Goal: Use online tool/utility: Use online tool/utility

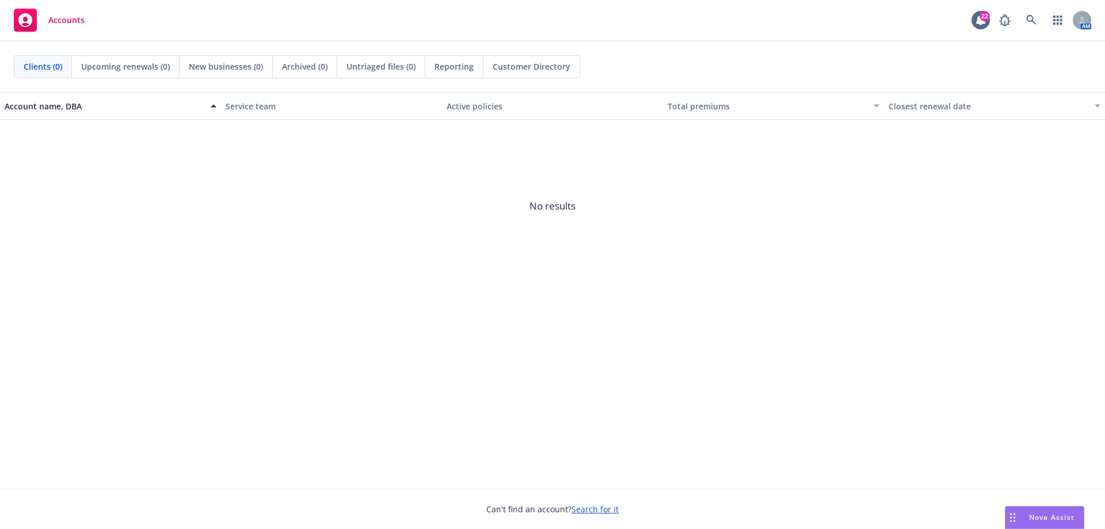
click at [1043, 513] on span "Nova Assist" at bounding box center [1051, 517] width 45 height 10
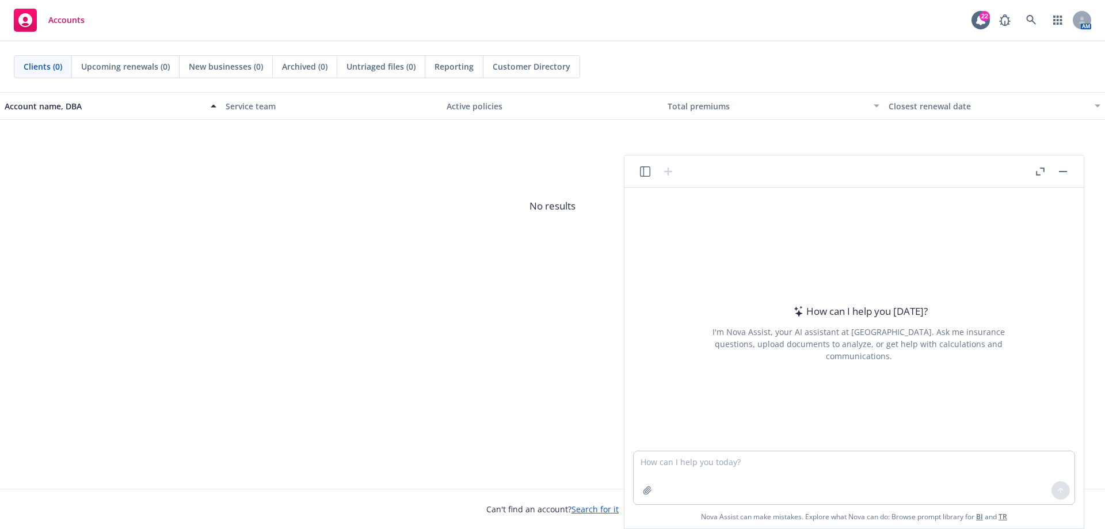
click at [644, 170] on icon "button" at bounding box center [645, 171] width 10 height 10
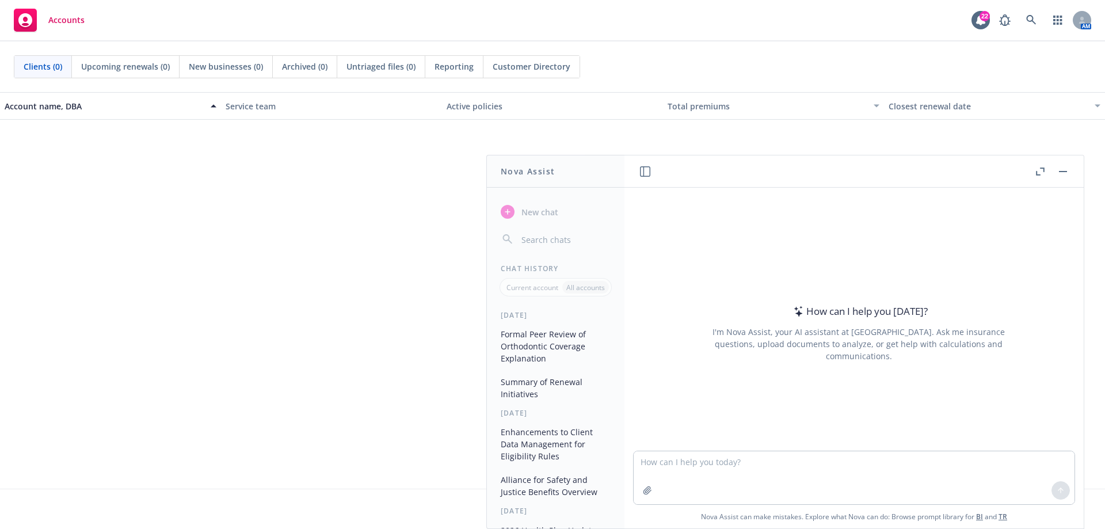
click at [545, 341] on button "Formal Peer Review of Orthodontic Coverage Explanation" at bounding box center [555, 346] width 119 height 43
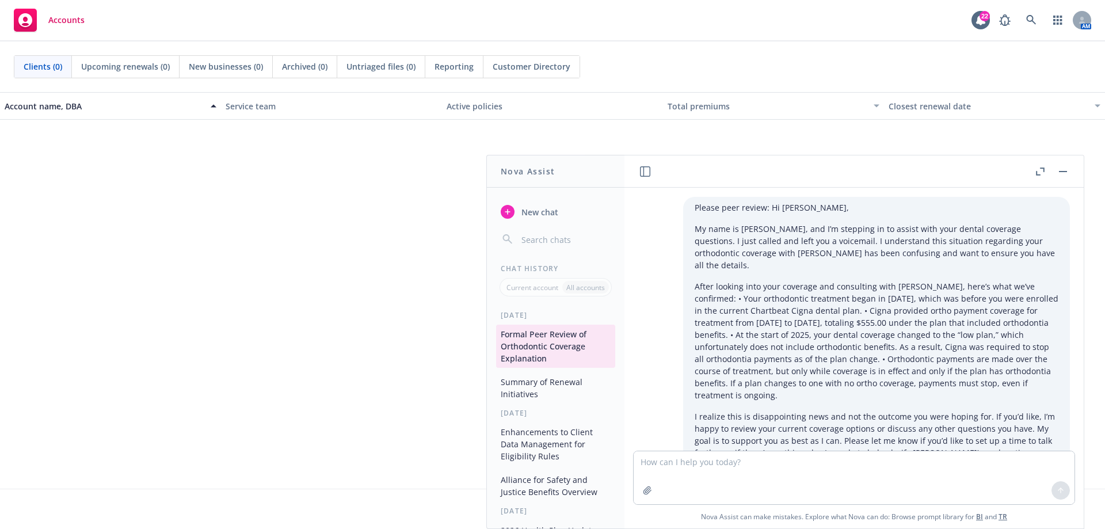
click at [1043, 170] on icon "button" at bounding box center [1040, 172] width 9 height 8
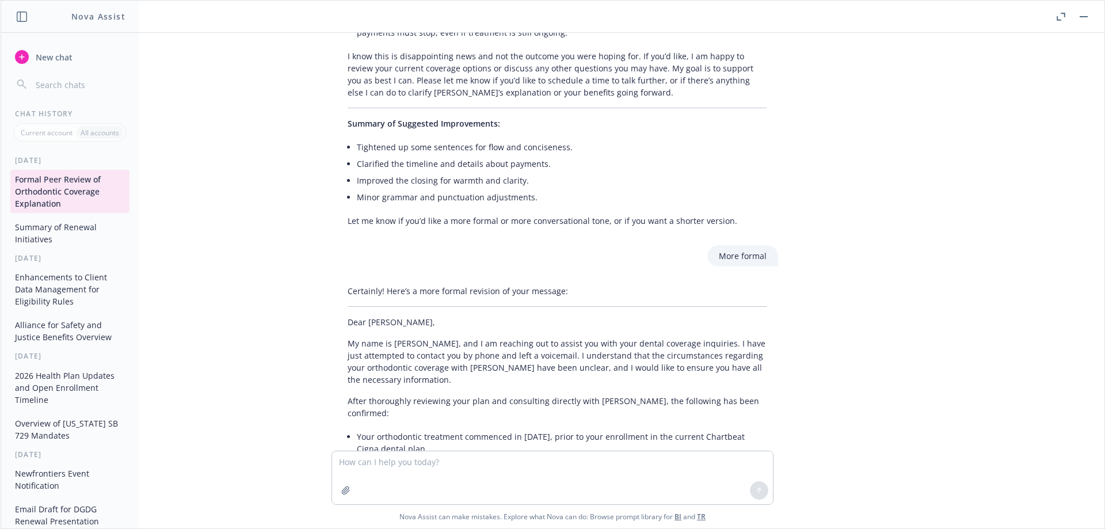
scroll to position [792, 0]
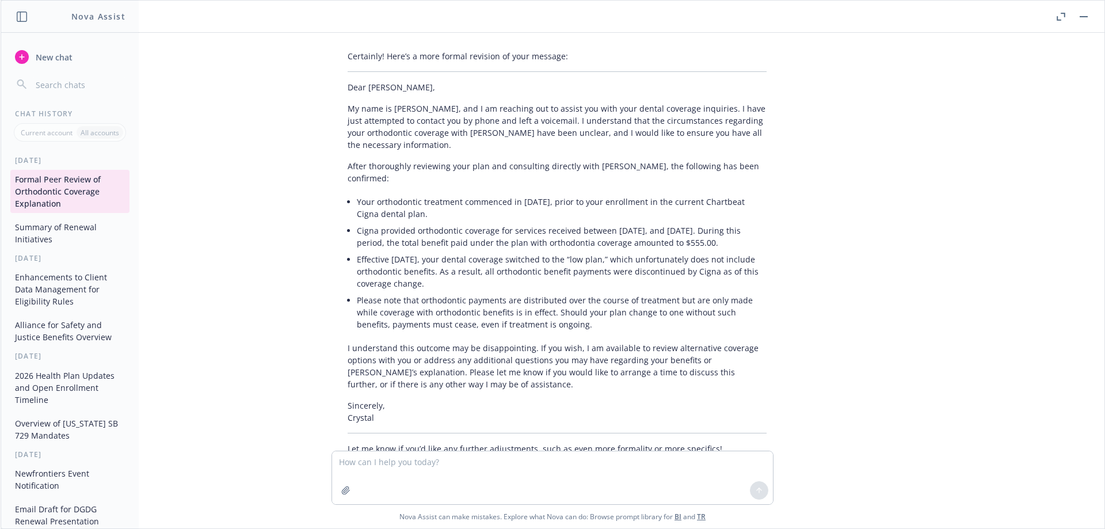
click at [1066, 18] on button "button" at bounding box center [1061, 17] width 14 height 14
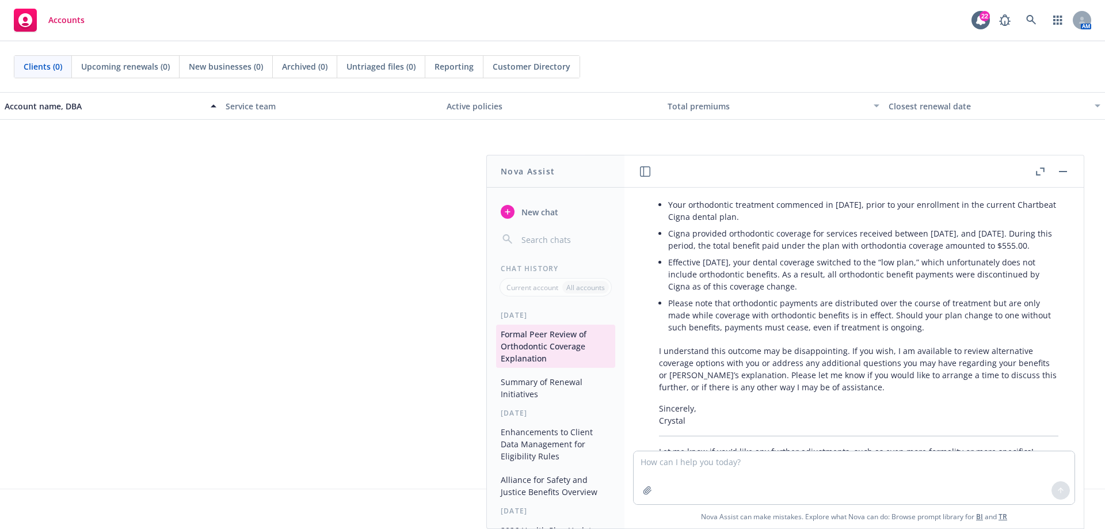
scroll to position [971, 0]
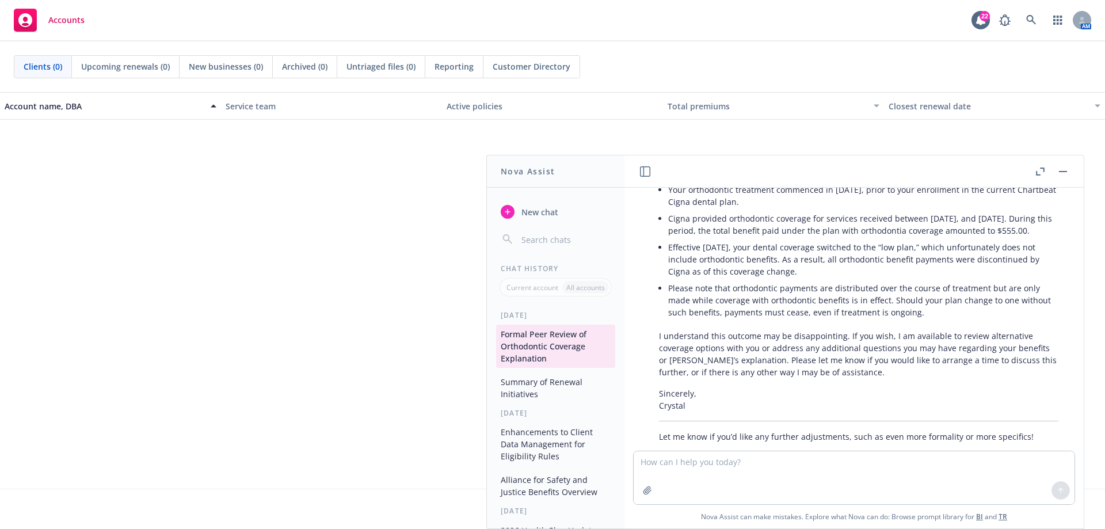
click at [1064, 168] on button "button" at bounding box center [1063, 172] width 14 height 14
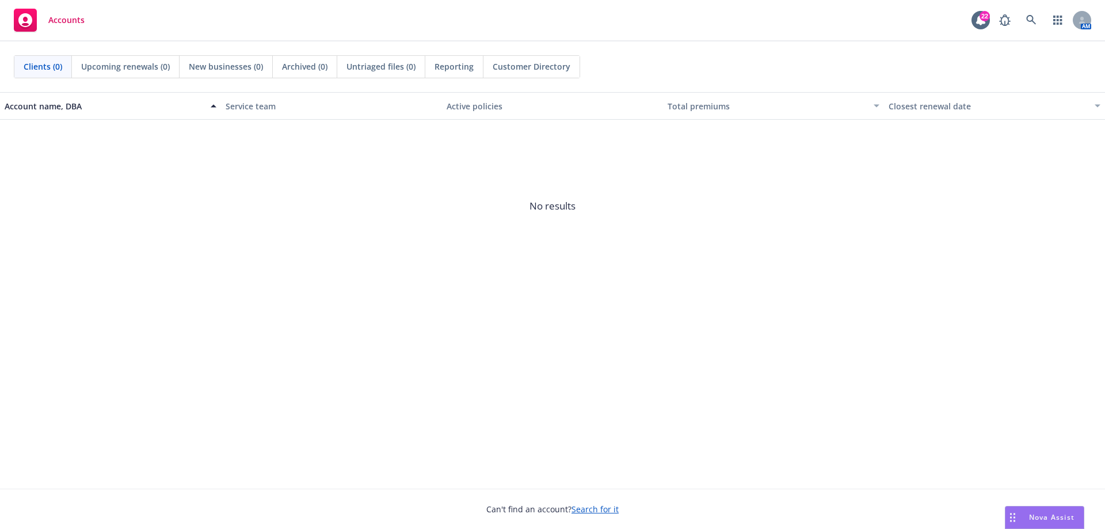
click at [1033, 512] on div "Nova Assist" at bounding box center [1045, 518] width 78 height 22
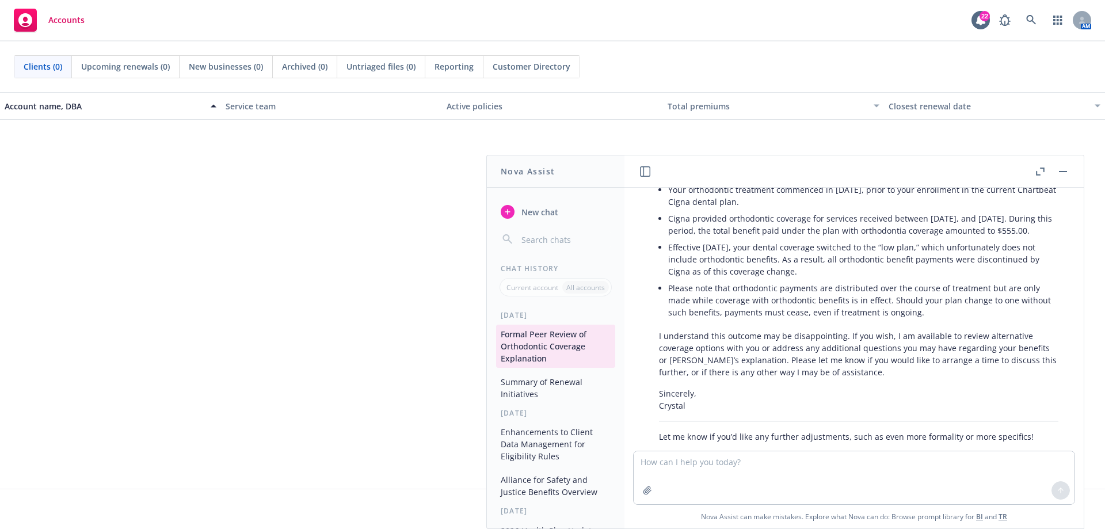
click at [646, 169] on icon "button" at bounding box center [645, 171] width 10 height 10
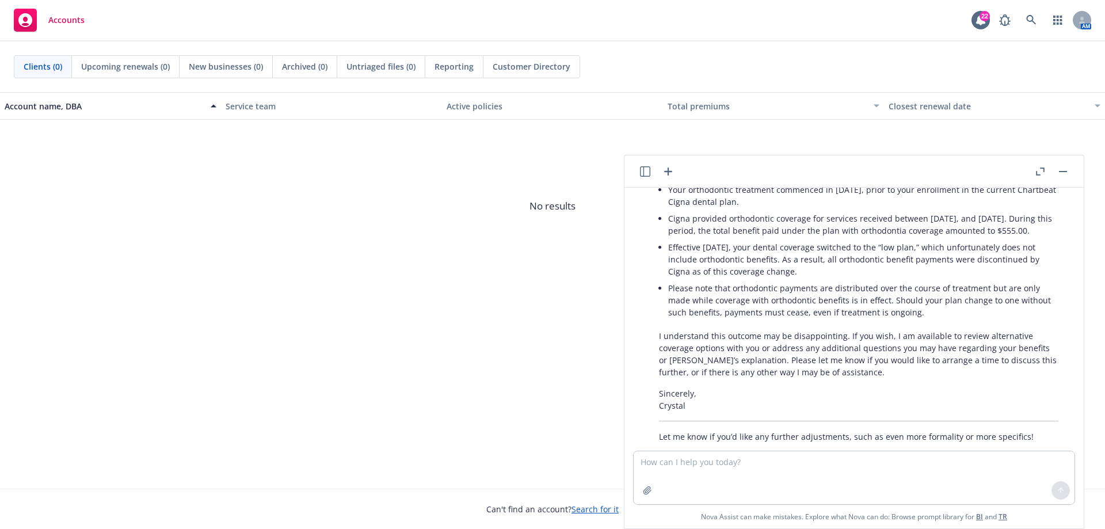
click at [668, 169] on icon "button" at bounding box center [668, 172] width 8 height 8
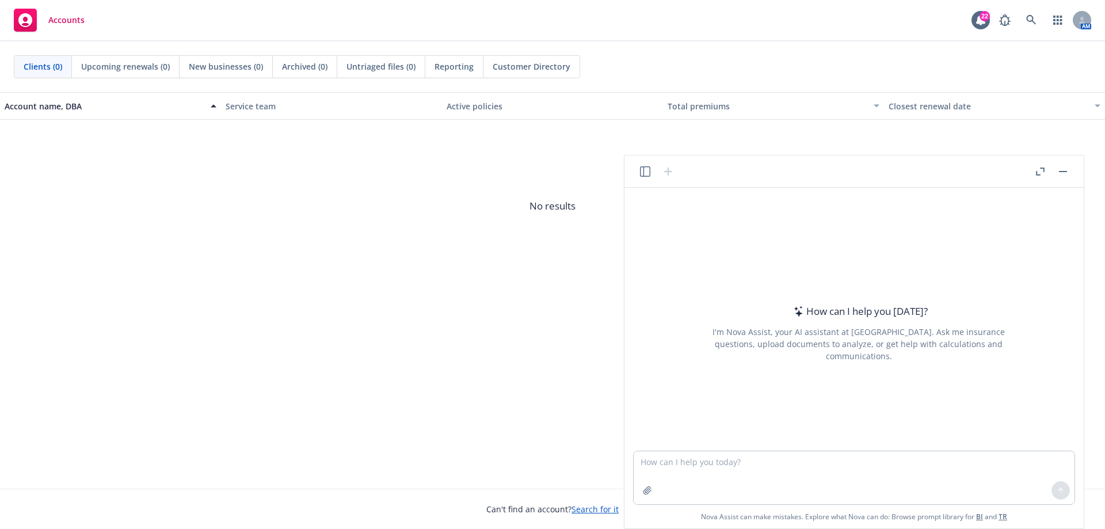
click at [733, 462] on textarea at bounding box center [854, 477] width 441 height 53
type textarea "lor ip dol: Sita consect Adipi, El seddoeiu temporincidi utla etd magnaaliqu en…"
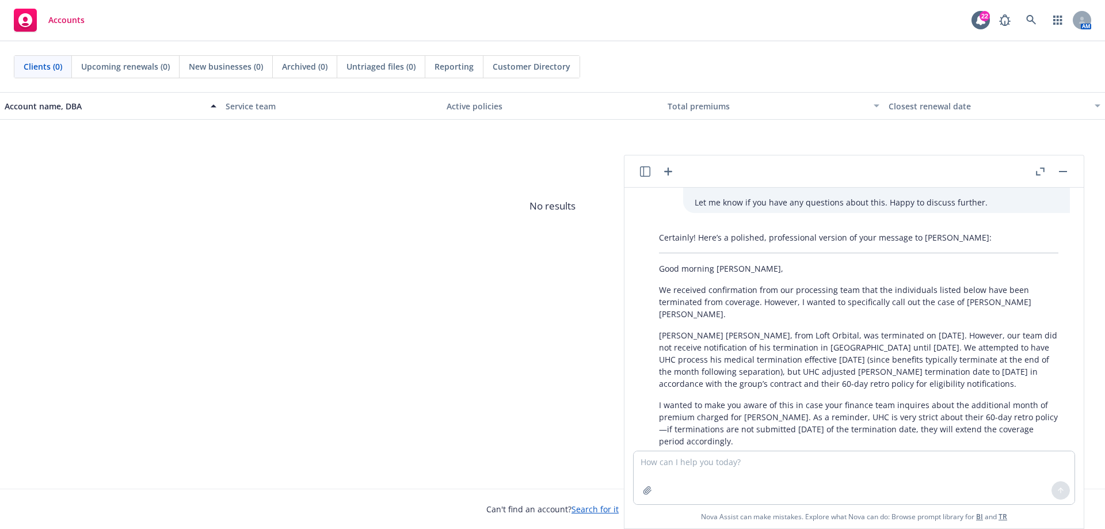
scroll to position [240, 0]
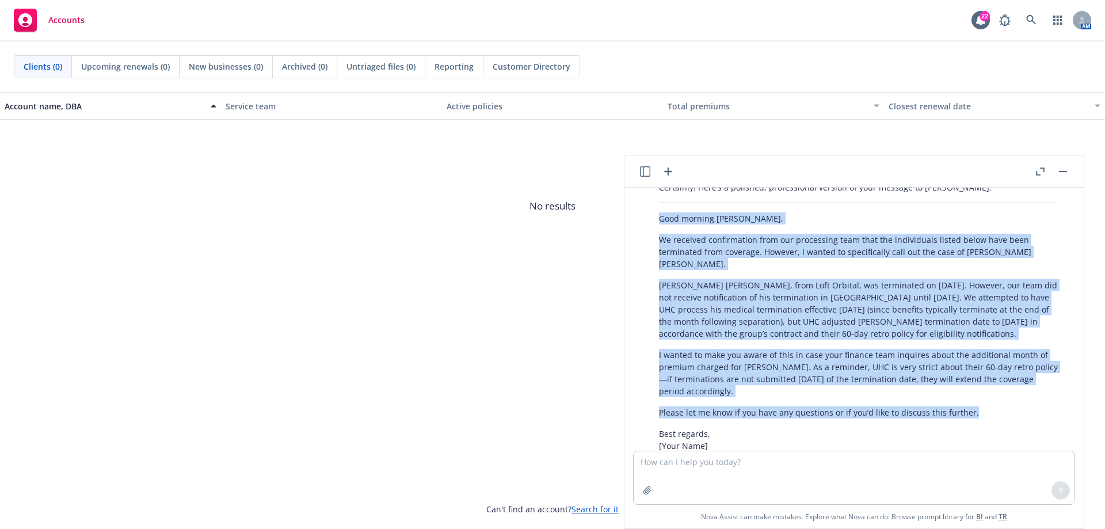
drag, startPoint x: 972, startPoint y: 388, endPoint x: 645, endPoint y: 213, distance: 370.9
click at [645, 213] on div "Certainly! Here’s a polished, professional version of your message to [PERSON_N…" at bounding box center [858, 322] width 441 height 290
copy div "Lore ipsumdo Sitam, Co adipisci elitseddoeiu temp inc utlaboreet dolo magn ali …"
